Goal: Transaction & Acquisition: Purchase product/service

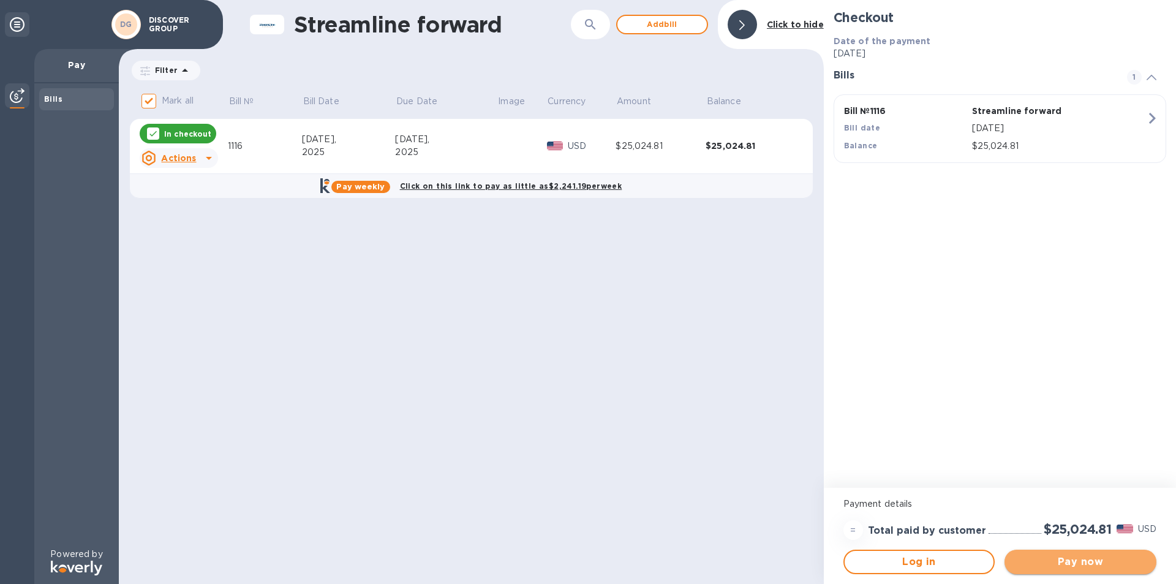
click at [1043, 562] on span "Pay now" at bounding box center [1081, 561] width 132 height 15
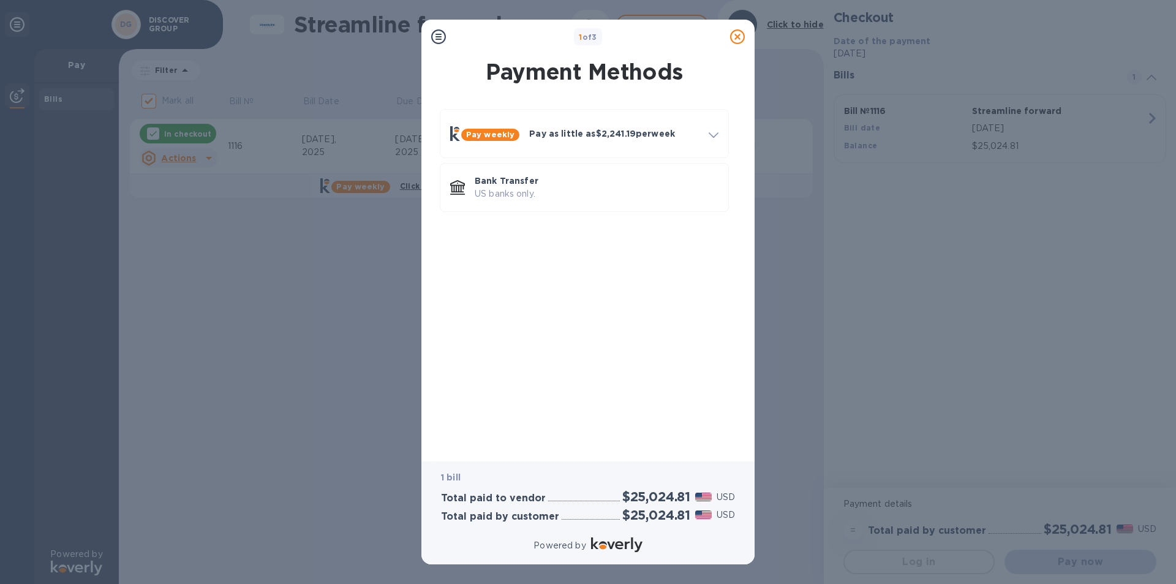
click at [739, 40] on icon at bounding box center [737, 36] width 15 height 15
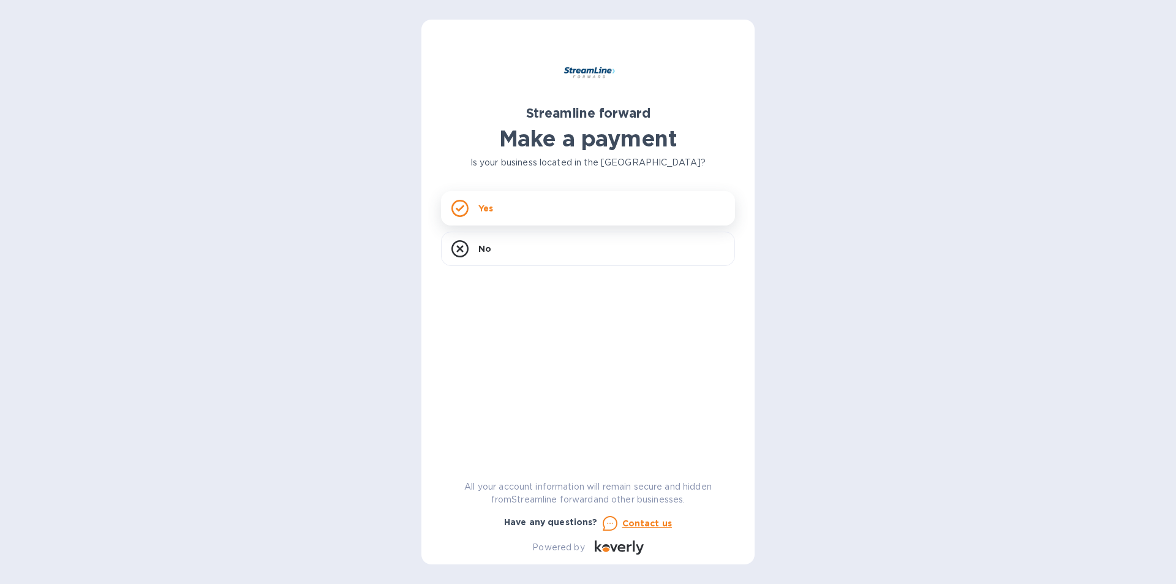
click at [588, 206] on div "Yes" at bounding box center [588, 208] width 294 height 34
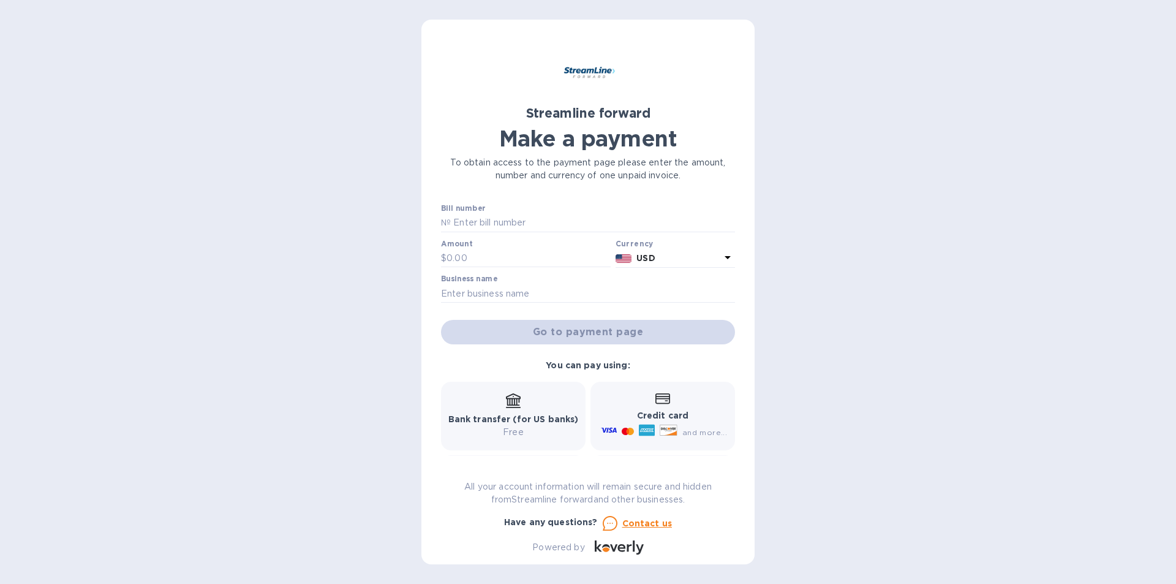
click at [658, 399] on icon at bounding box center [663, 398] width 15 height 10
click at [658, 398] on icon at bounding box center [663, 398] width 15 height 11
click at [673, 400] on div "Credit card and more..." at bounding box center [663, 416] width 129 height 47
click at [675, 400] on div "Credit card and more..." at bounding box center [663, 416] width 129 height 47
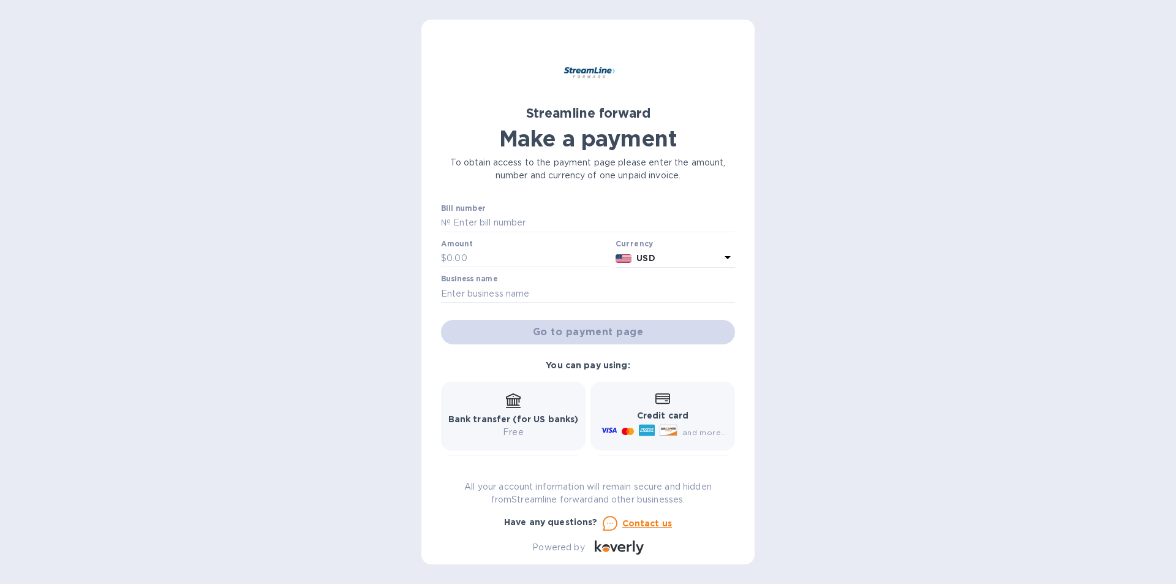
click at [703, 442] on div "Credit card and more..." at bounding box center [663, 416] width 145 height 69
click at [613, 434] on icon at bounding box center [609, 430] width 16 height 16
click at [641, 426] on icon at bounding box center [647, 431] width 16 height 12
drag, startPoint x: 641, startPoint y: 426, endPoint x: 691, endPoint y: 377, distance: 69.3
click at [643, 423] on icon at bounding box center [647, 430] width 16 height 16
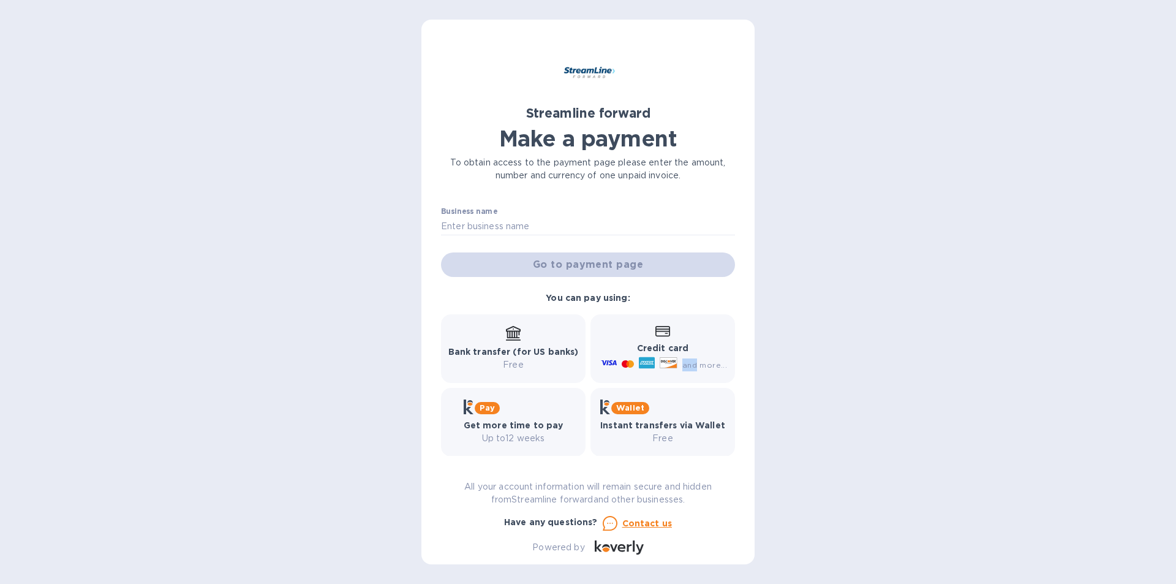
scroll to position [75, 0]
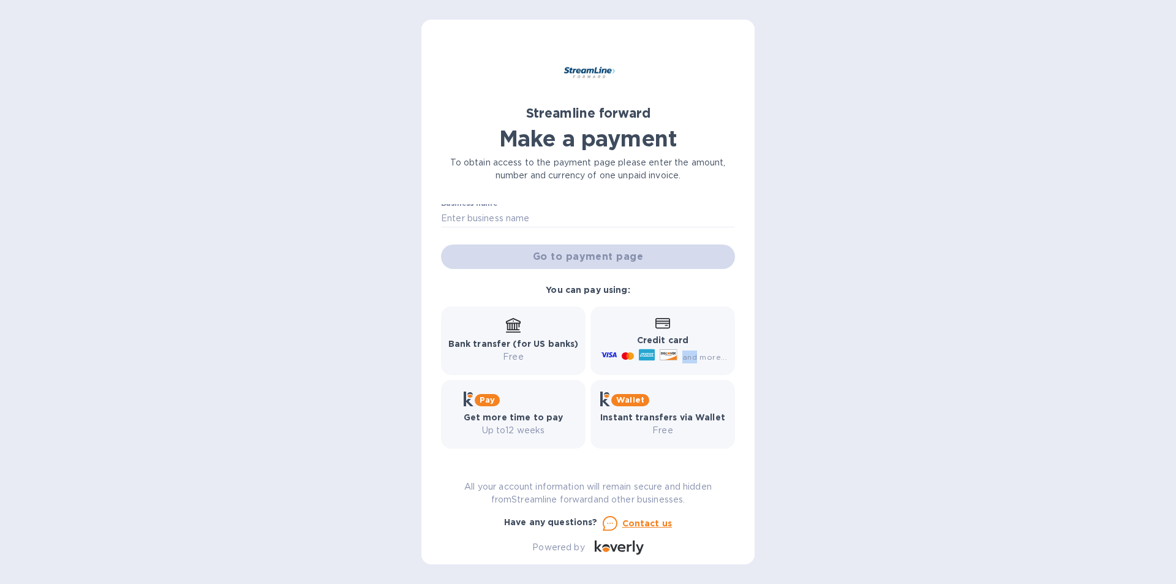
click at [686, 351] on div "and more..." at bounding box center [705, 356] width 50 height 13
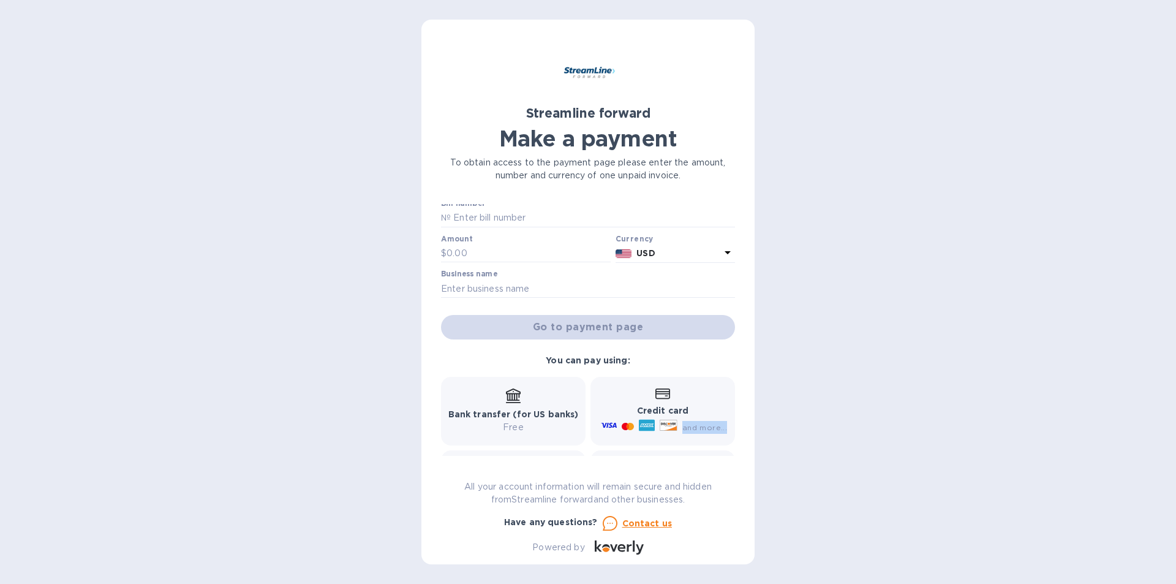
scroll to position [0, 0]
